Goal: Task Accomplishment & Management: Use online tool/utility

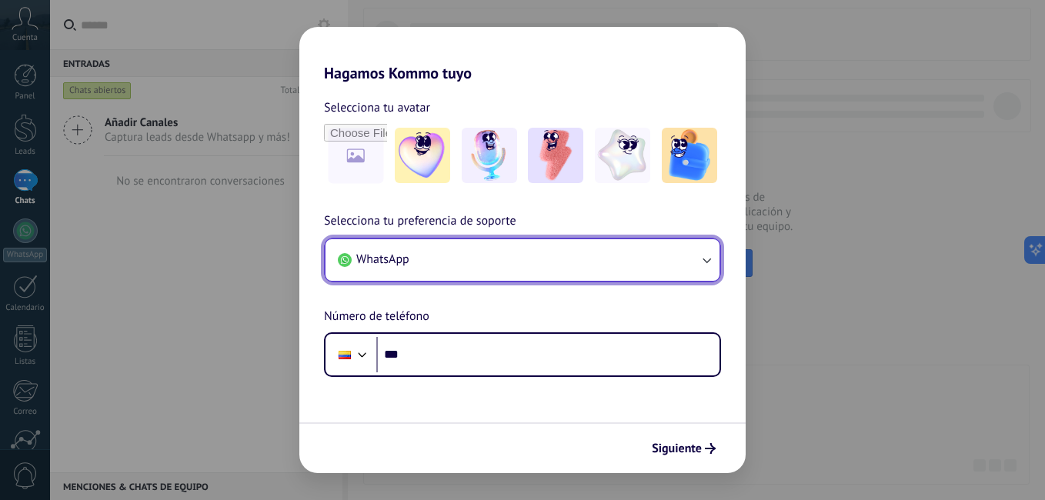
click at [709, 259] on icon "button" at bounding box center [706, 259] width 15 height 15
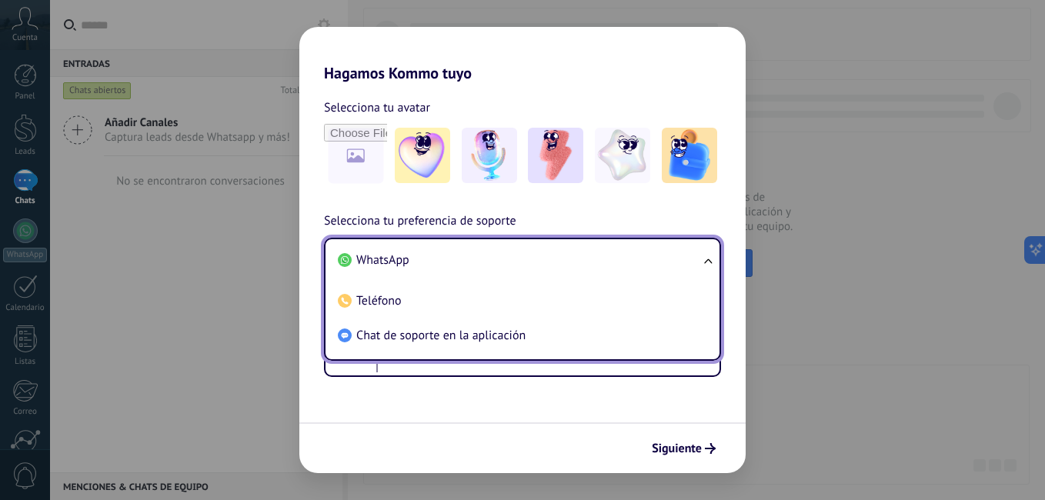
click at [262, 249] on div "Hagamos Kommo tuyo Selecciona tu avatar Selecciona tu preferencia de soporte Wh…" at bounding box center [522, 250] width 1045 height 500
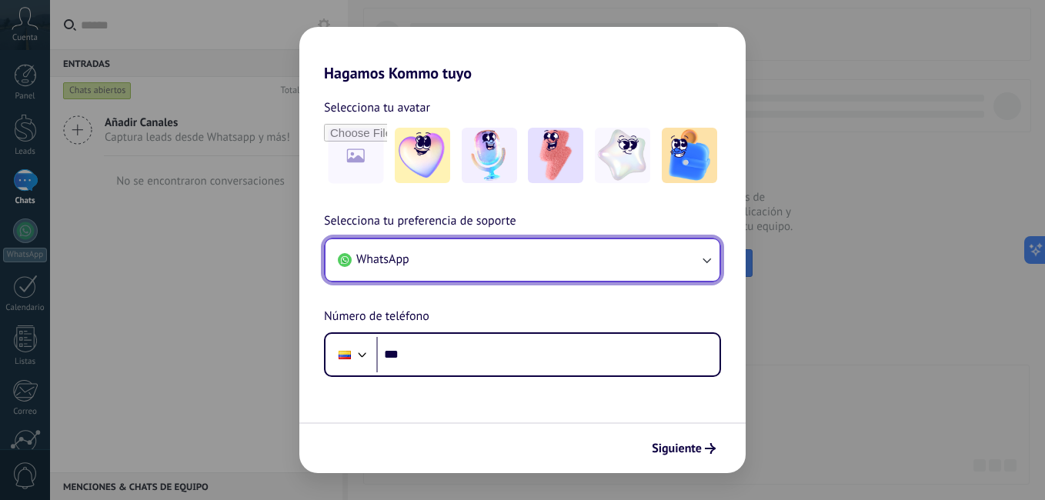
click at [704, 259] on icon "button" at bounding box center [707, 260] width 8 height 5
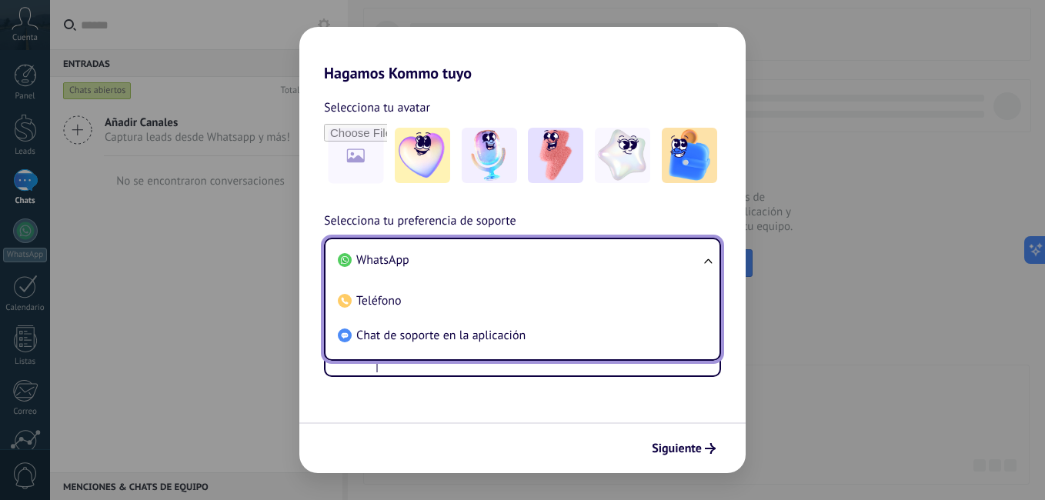
click at [217, 278] on div "Hagamos Kommo tuyo Selecciona tu avatar Selecciona tu preferencia de soporte Wh…" at bounding box center [522, 250] width 1045 height 500
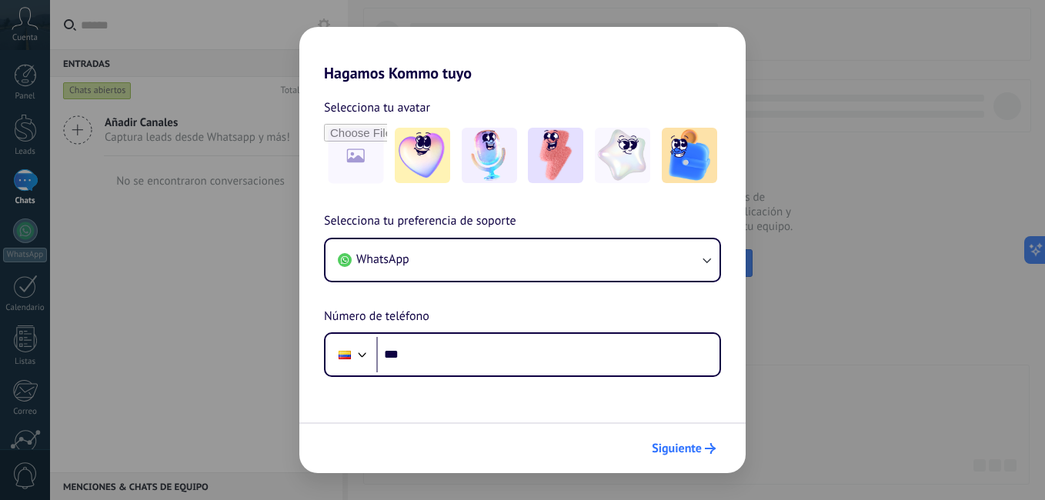
click at [680, 443] on span "Siguiente" at bounding box center [677, 448] width 50 height 11
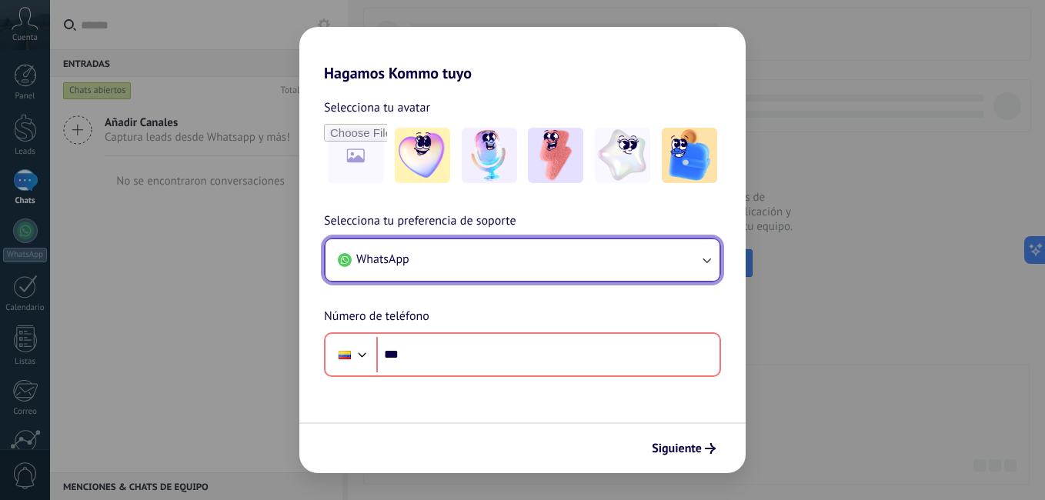
click at [695, 256] on button "WhatsApp" at bounding box center [523, 260] width 394 height 42
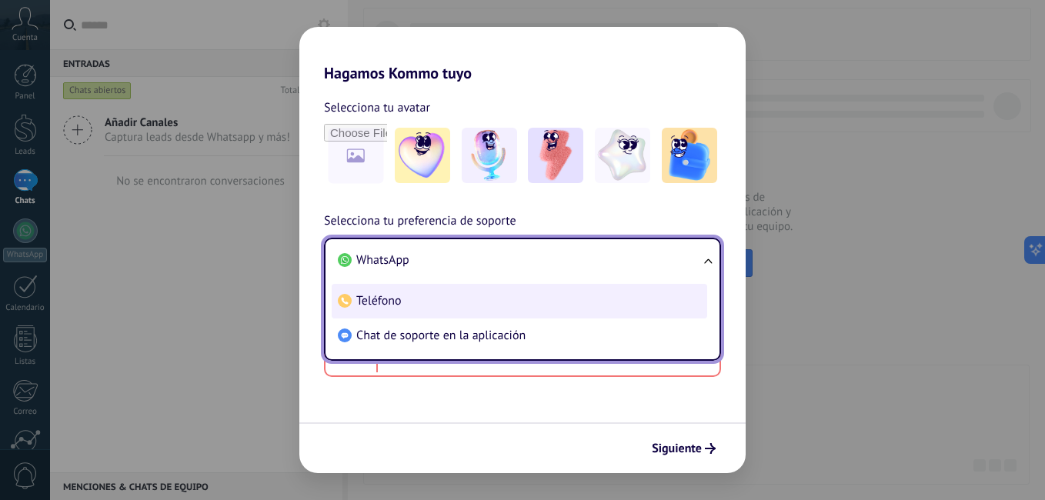
click at [547, 308] on li "Teléfono" at bounding box center [520, 301] width 376 height 35
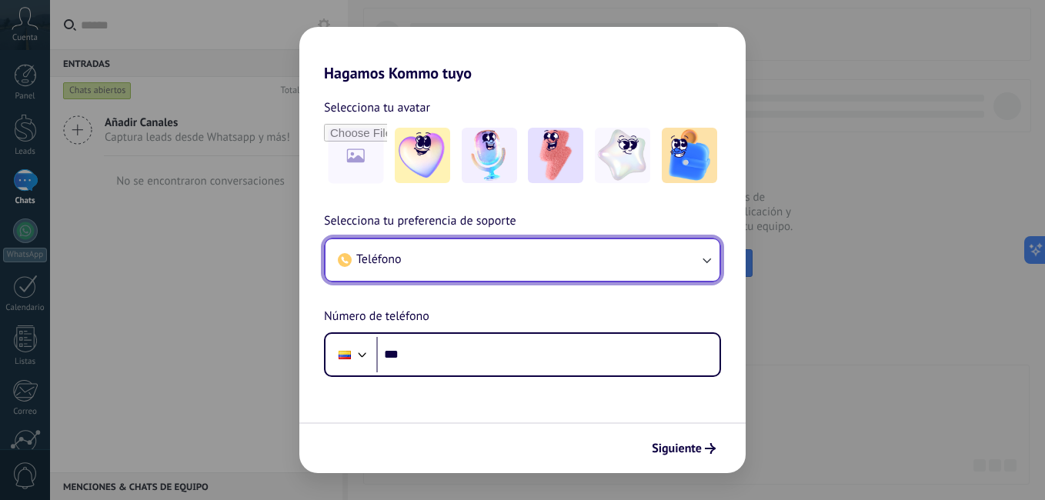
click at [694, 258] on button "Teléfono" at bounding box center [523, 260] width 394 height 42
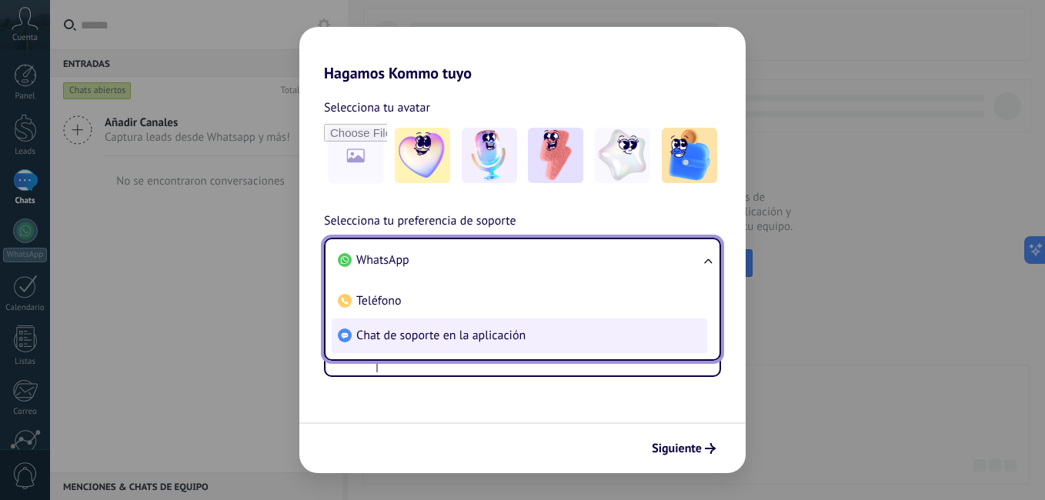
click at [606, 342] on li "Chat de soporte en la aplicación" at bounding box center [520, 336] width 376 height 35
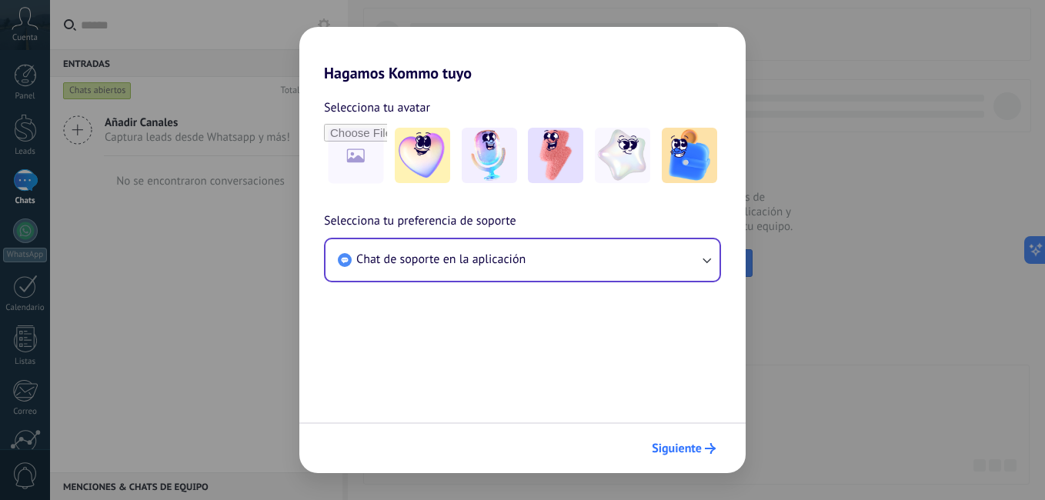
click at [696, 445] on span "Siguiente" at bounding box center [677, 448] width 50 height 11
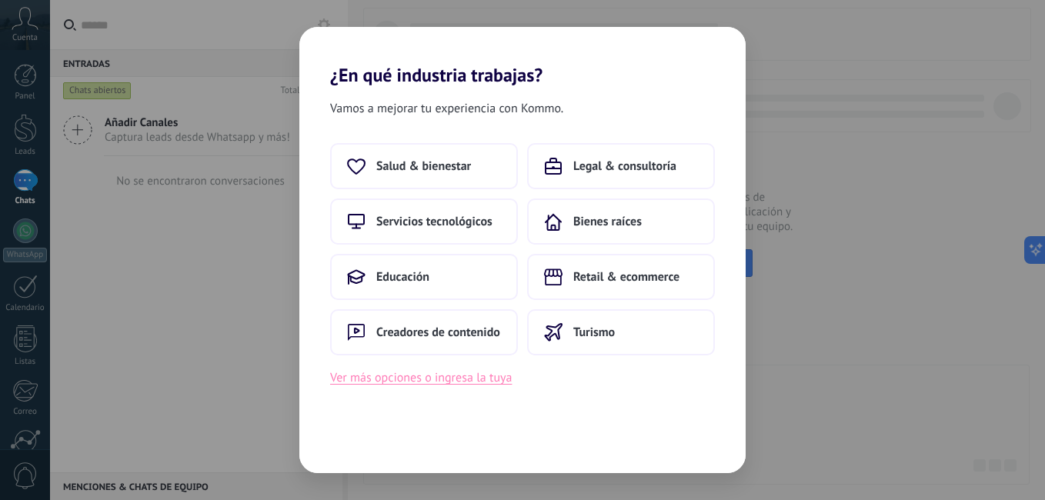
click at [477, 379] on button "Ver más opciones o ingresa la tuya" at bounding box center [421, 378] width 182 height 20
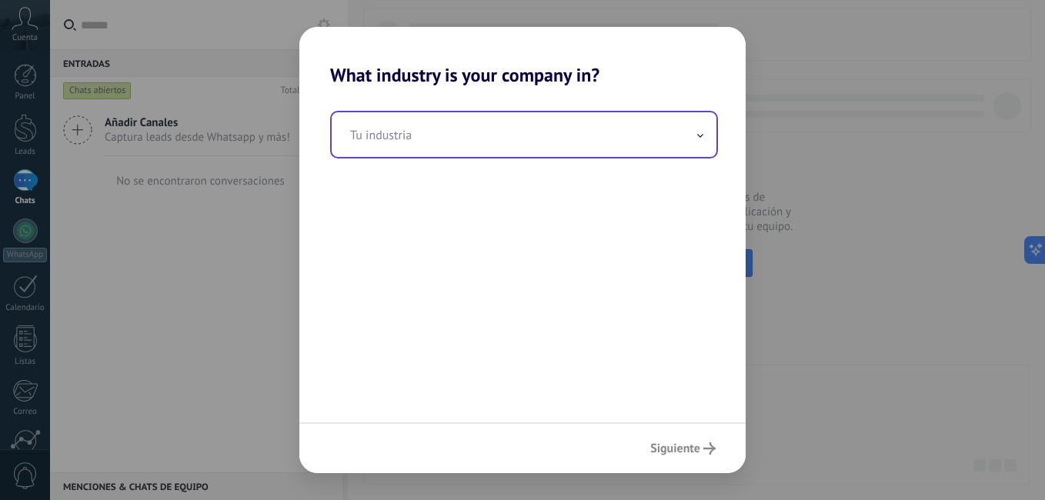
click at [690, 136] on input "text" at bounding box center [524, 134] width 385 height 45
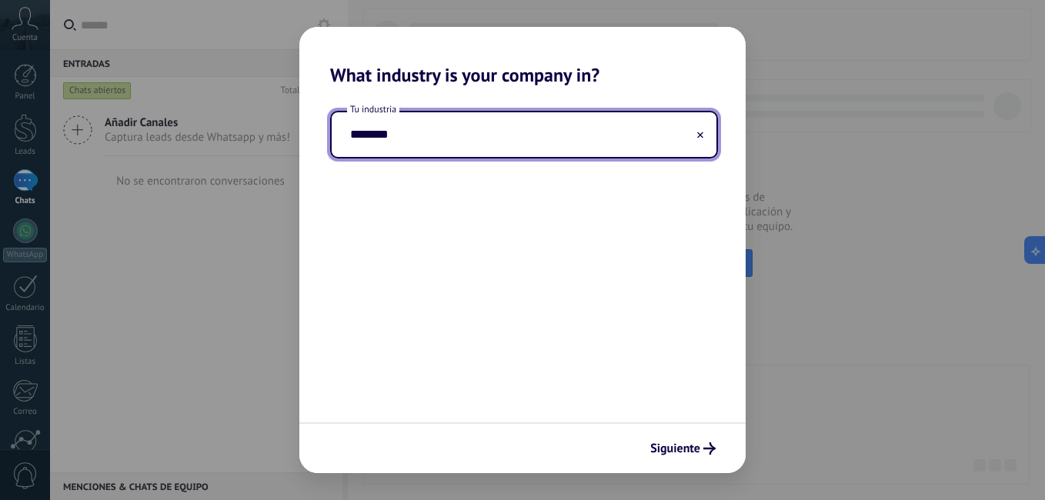
type input "********"
click at [664, 451] on span "Siguiente" at bounding box center [675, 448] width 50 height 11
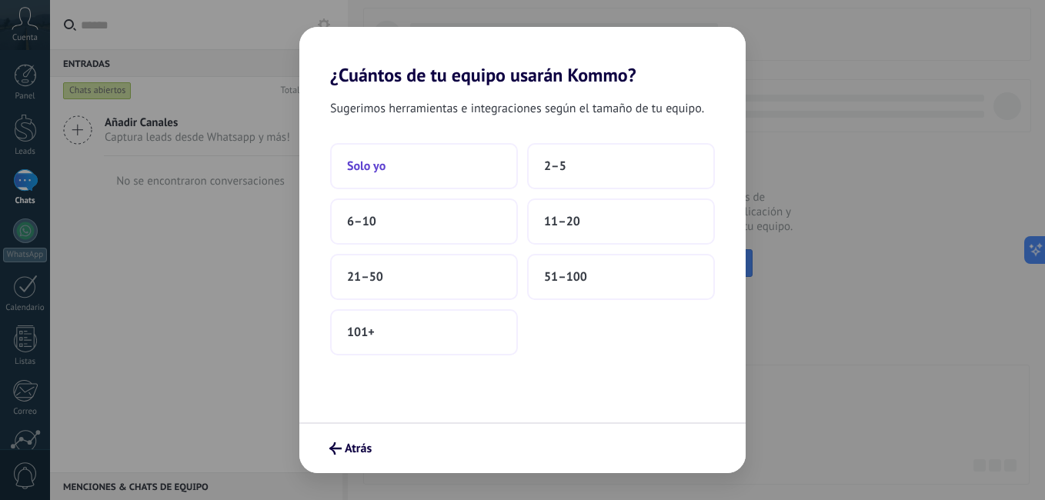
click at [438, 183] on button "Solo yo" at bounding box center [424, 166] width 188 height 46
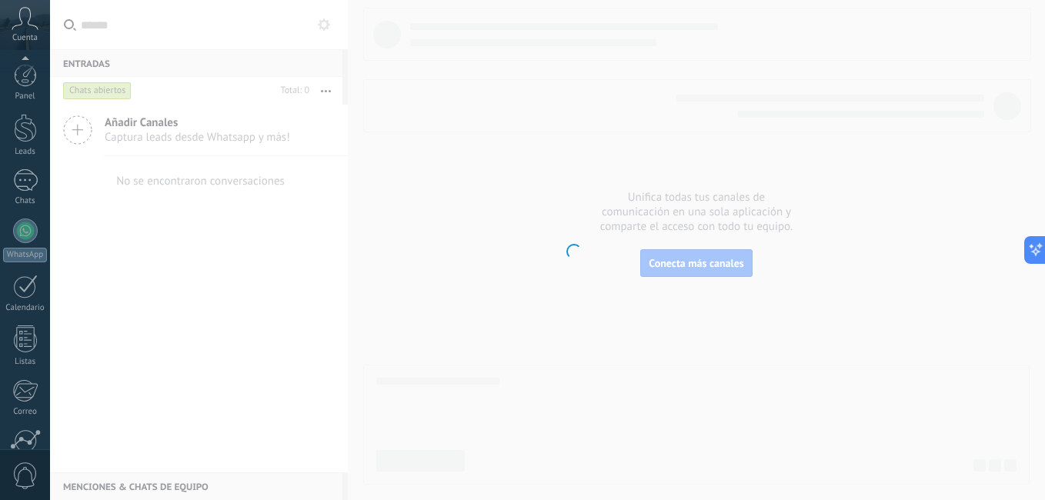
scroll to position [140, 0]
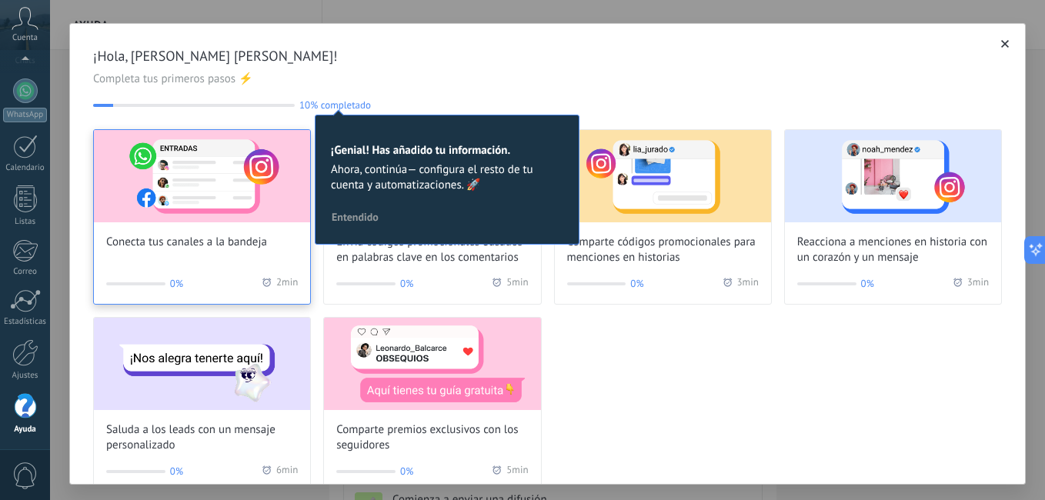
click at [242, 178] on img at bounding box center [202, 176] width 216 height 92
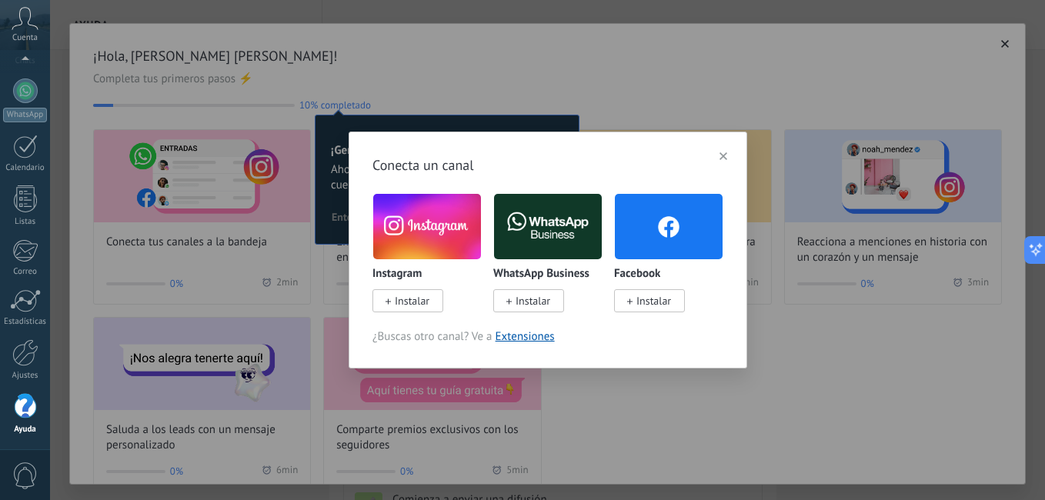
click at [420, 219] on img at bounding box center [427, 226] width 108 height 73
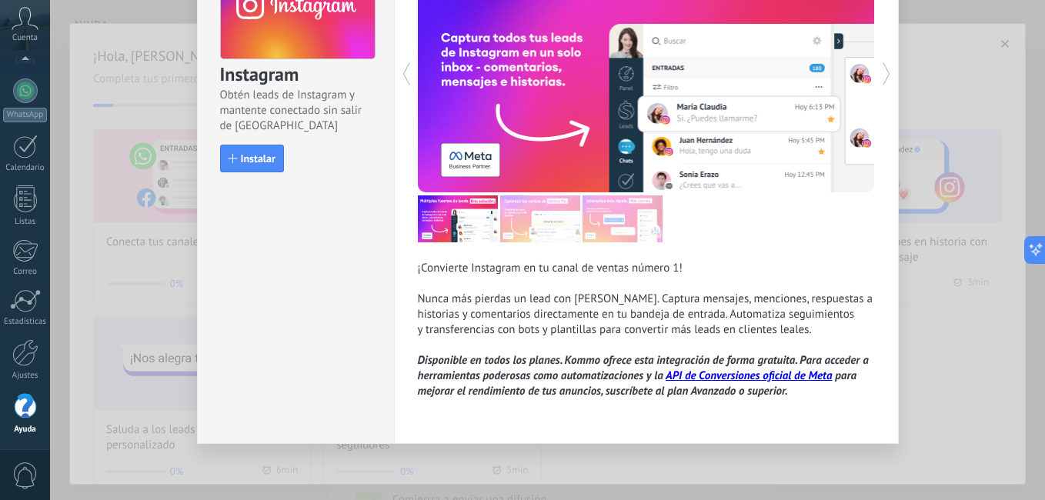
scroll to position [124, 0]
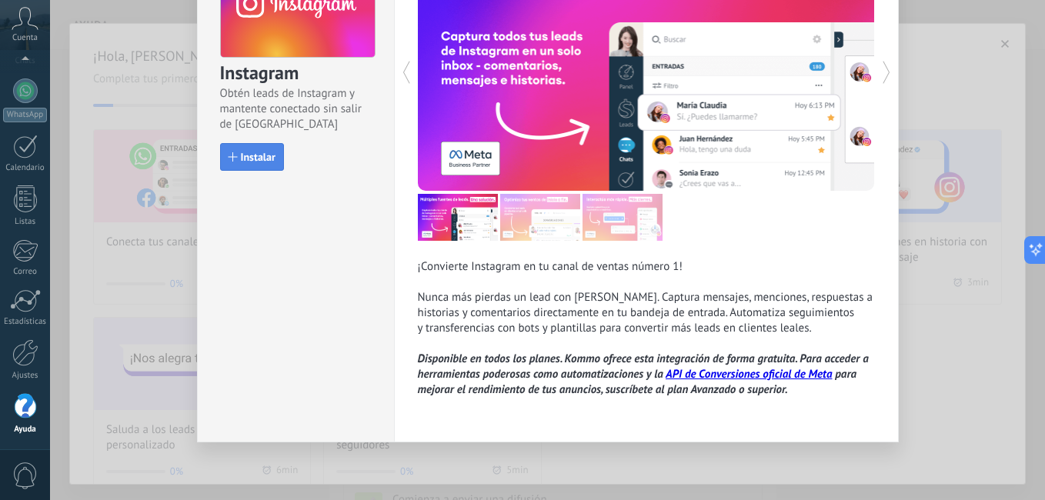
click at [261, 160] on span "Instalar" at bounding box center [258, 157] width 35 height 11
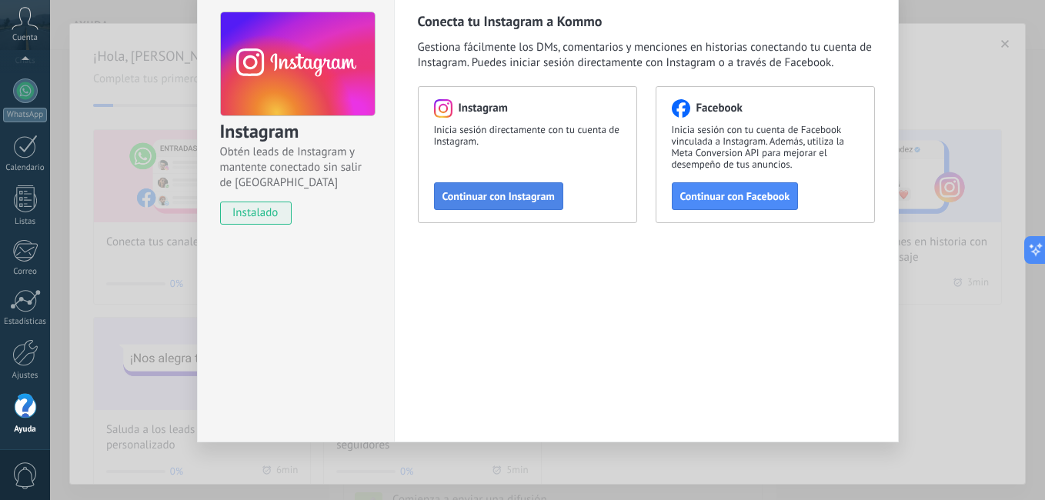
click at [510, 196] on span "Continuar con Instagram" at bounding box center [499, 196] width 112 height 11
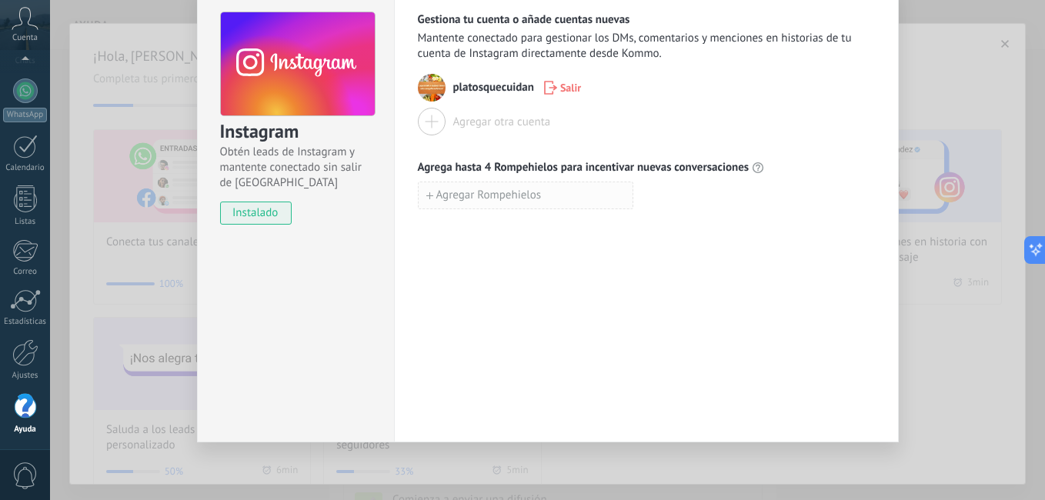
click at [523, 190] on span "Agregar Rompehielos" at bounding box center [488, 195] width 105 height 11
type input "*"
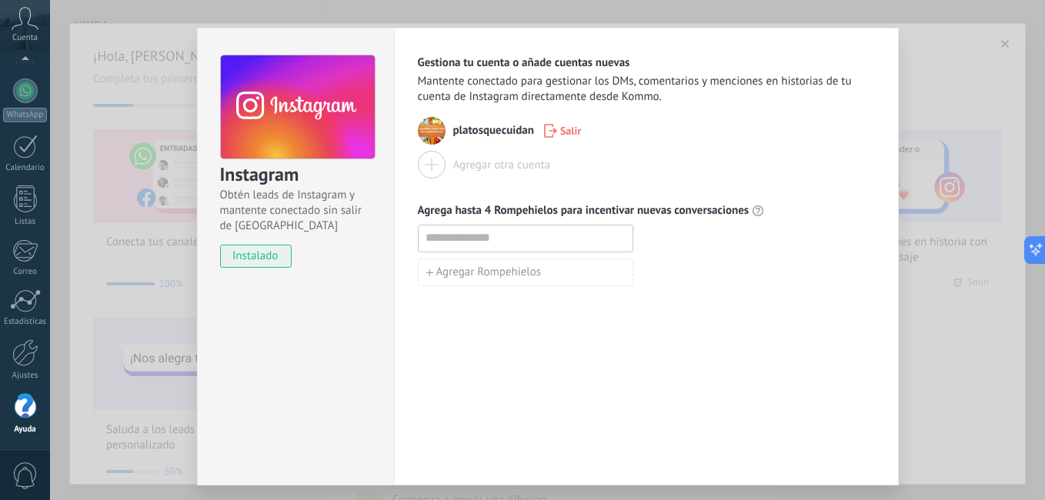
scroll to position [0, 0]
